Goal: Contribute content: Add original content to the website for others to see

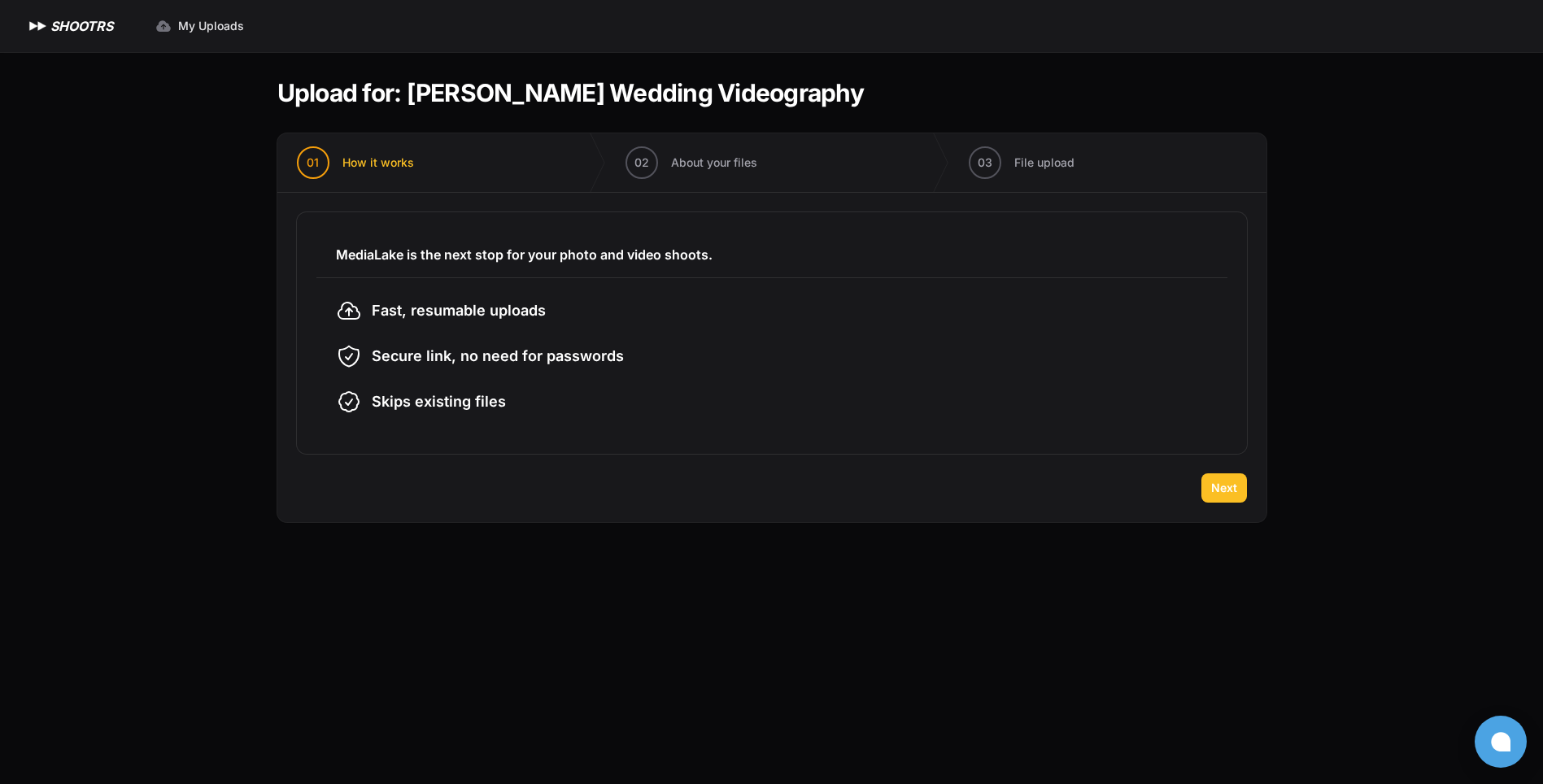
click at [1218, 498] on button "Next" at bounding box center [1224, 487] width 46 height 30
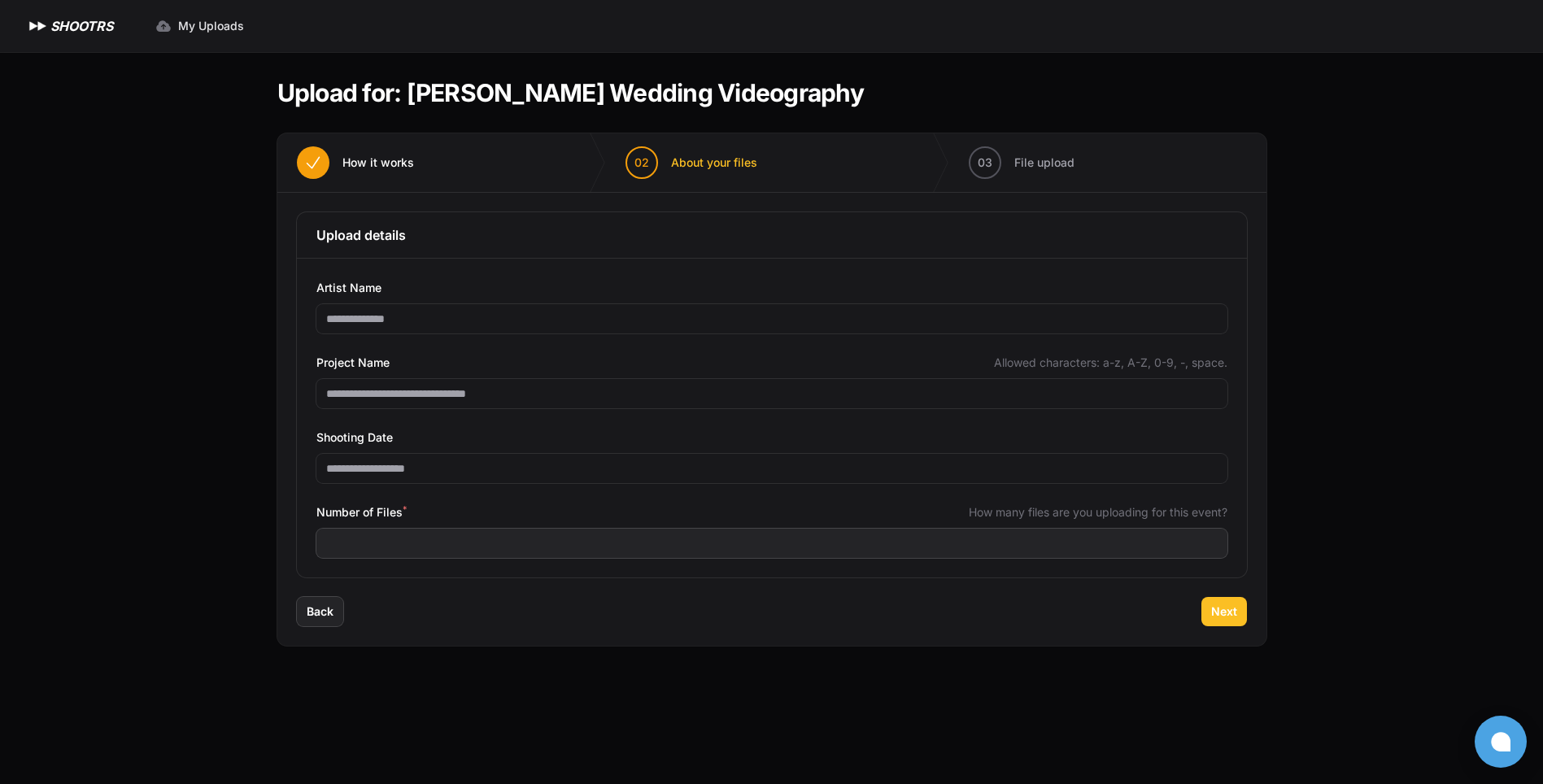
click at [1217, 615] on span "Next" at bounding box center [1223, 610] width 26 height 16
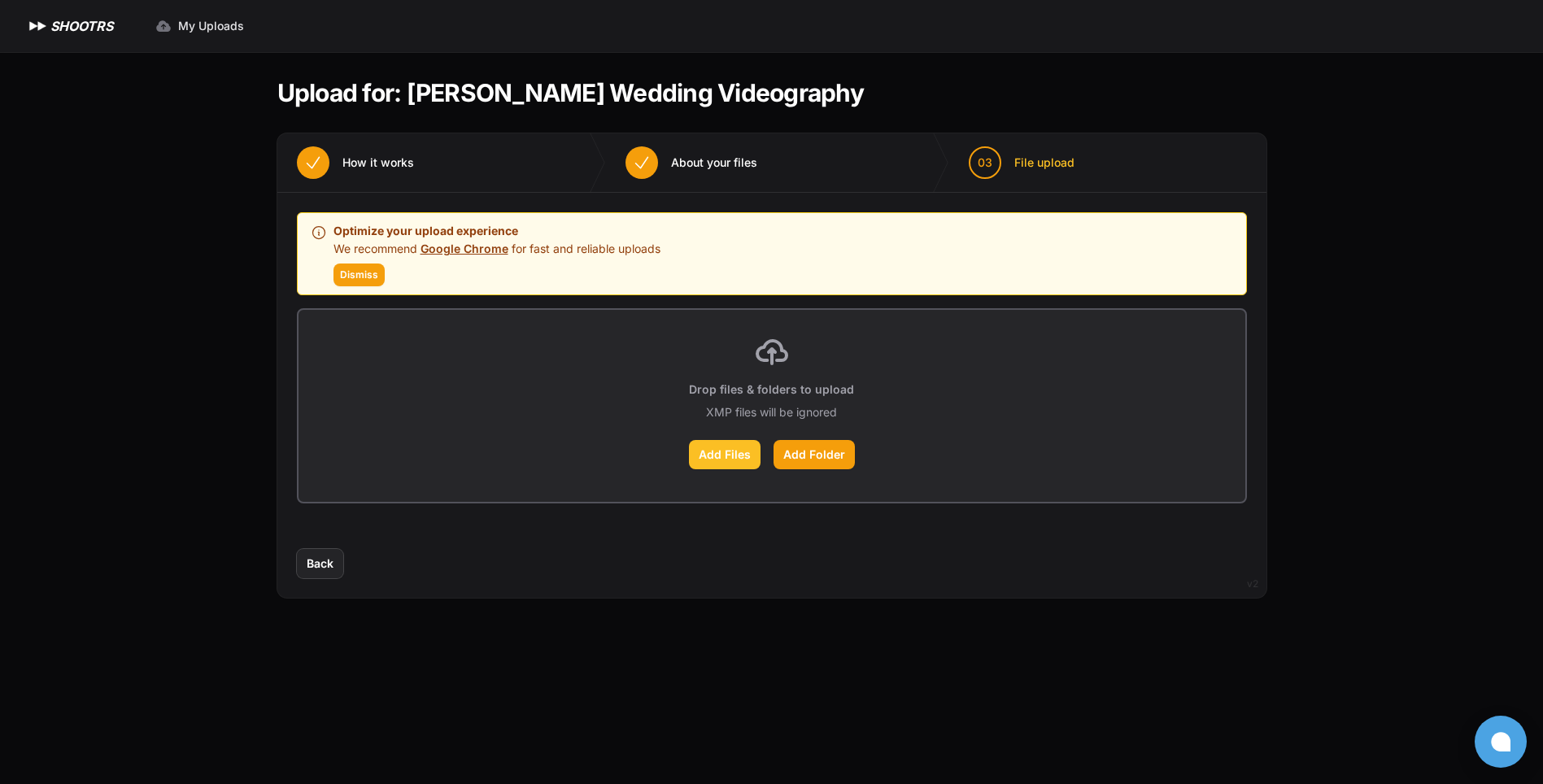
click at [719, 460] on label "Add Files" at bounding box center [724, 454] width 72 height 30
click at [0, 0] on input "Add Files" at bounding box center [0, 0] width 0 height 0
